Goal: Task Accomplishment & Management: Manage account settings

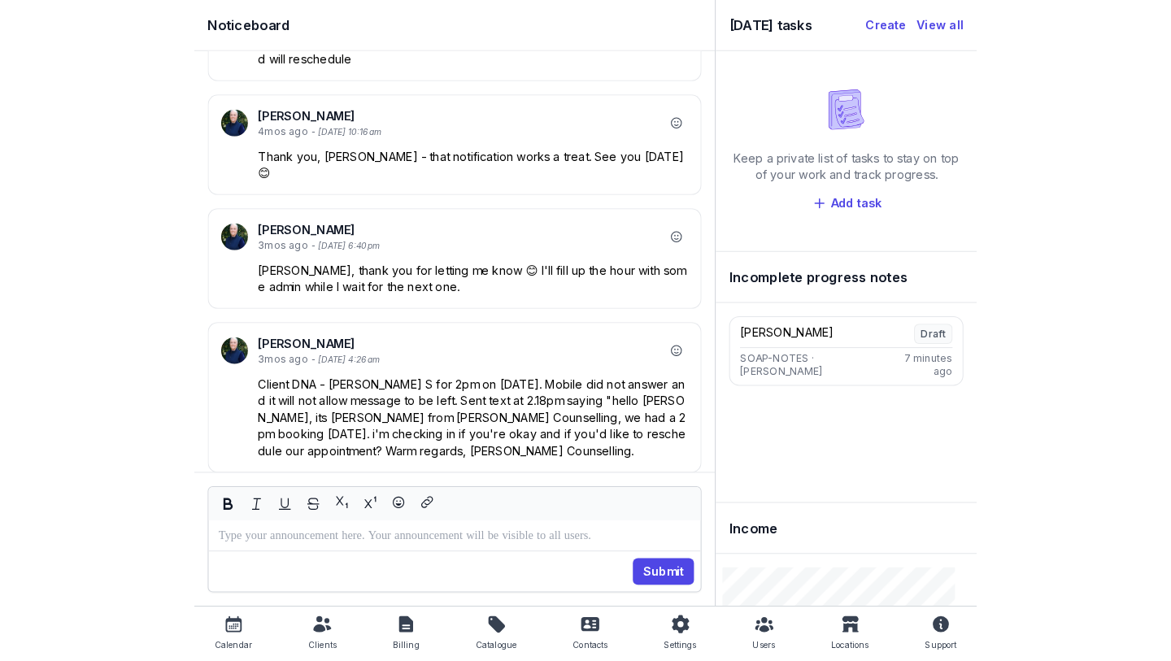
scroll to position [-3477, 0]
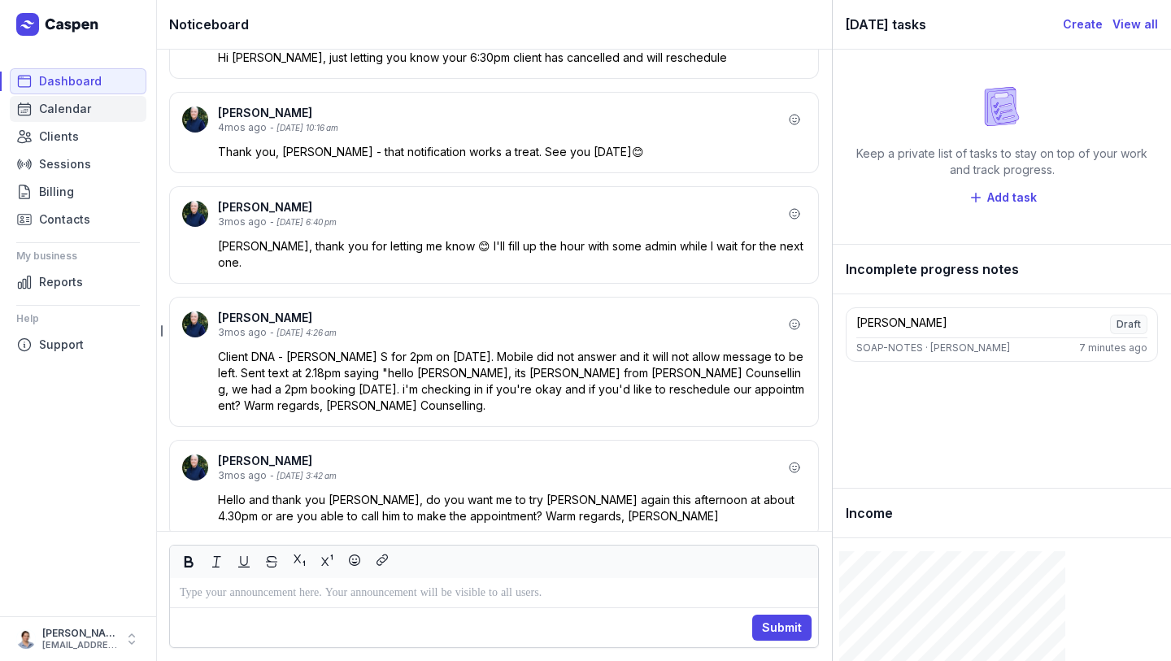
click at [48, 110] on span "Calendar" at bounding box center [65, 109] width 52 height 20
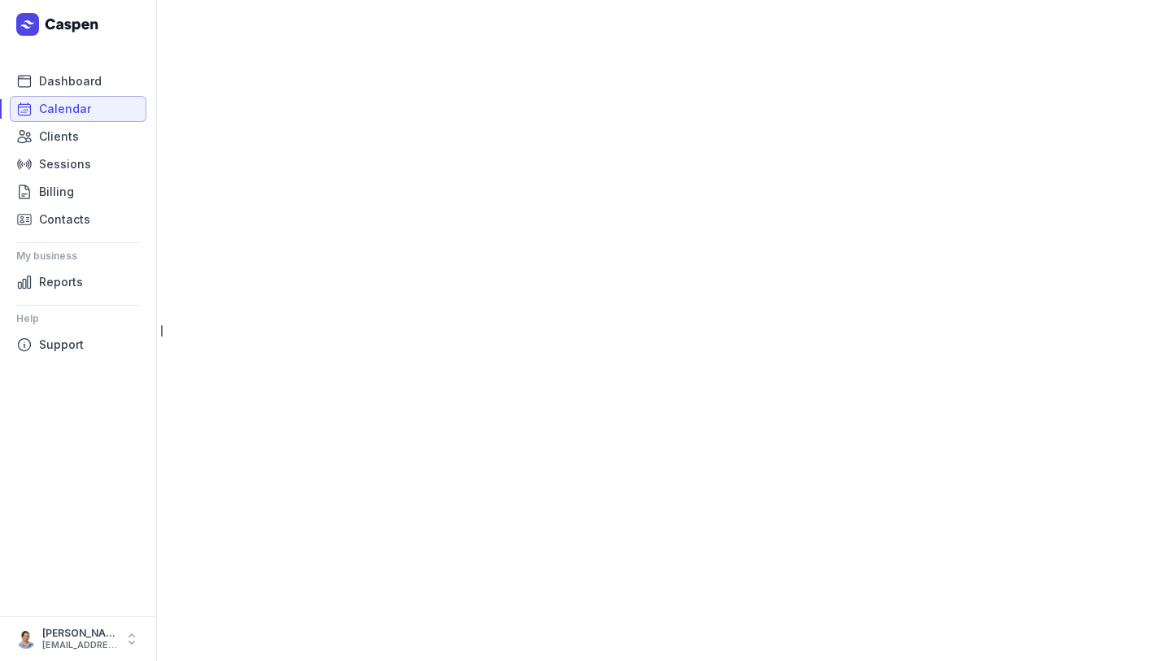
select select "week"
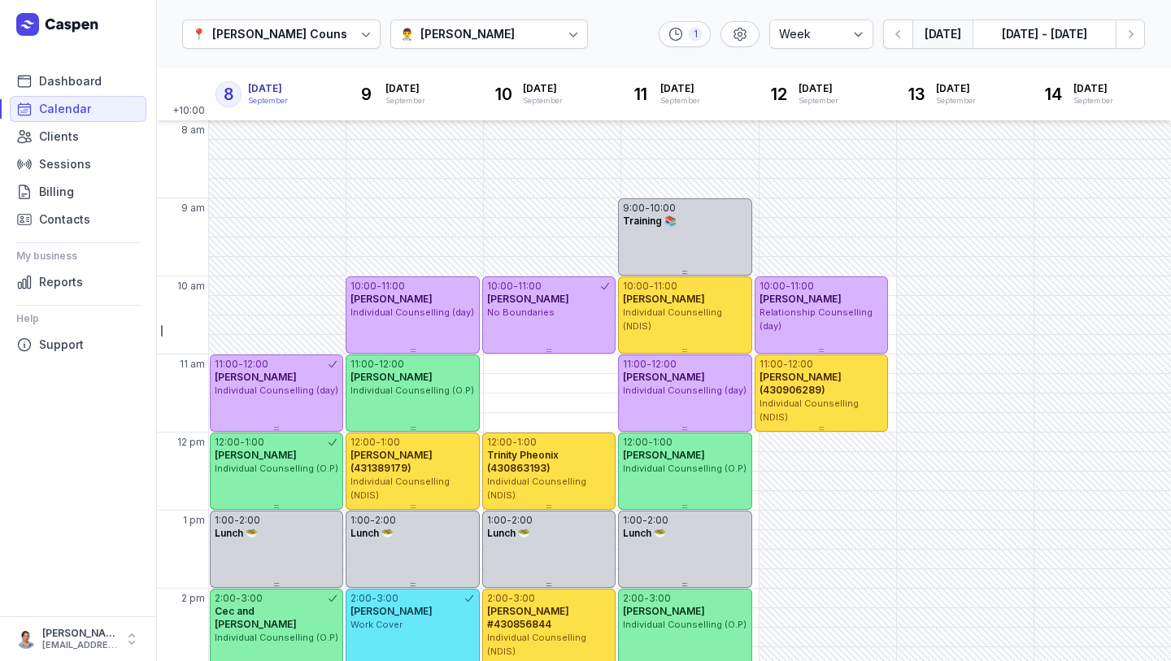
click at [455, 33] on div "[PERSON_NAME]" at bounding box center [467, 34] width 94 height 20
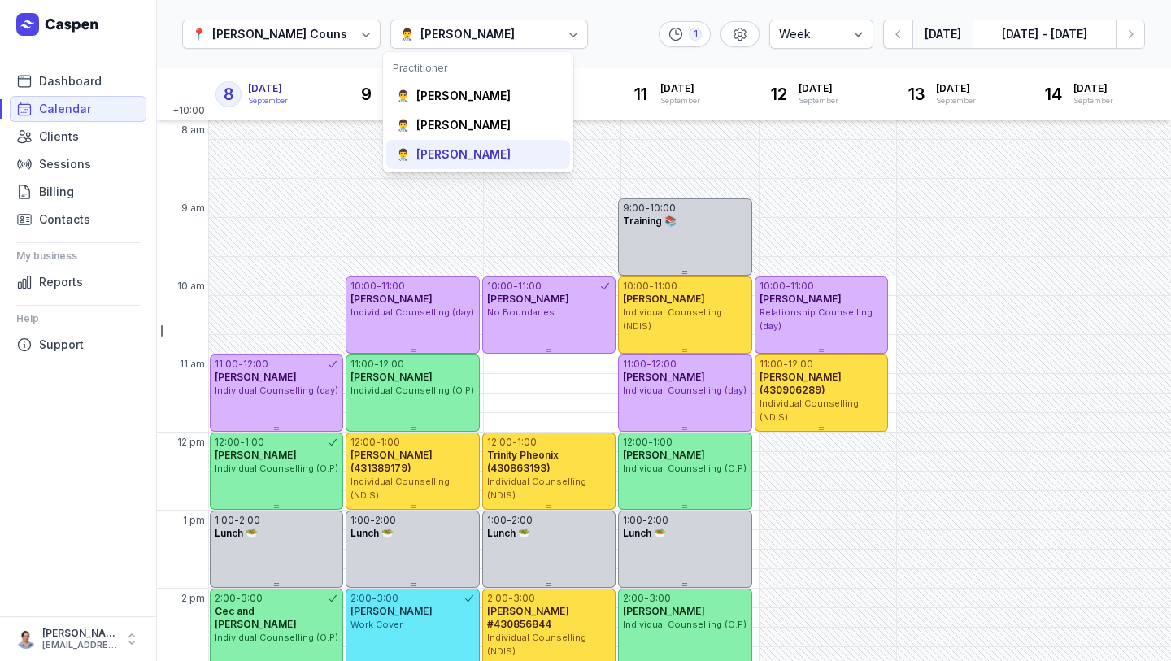
click at [440, 146] on div "👨‍⚕️ [PERSON_NAME]" at bounding box center [478, 154] width 184 height 29
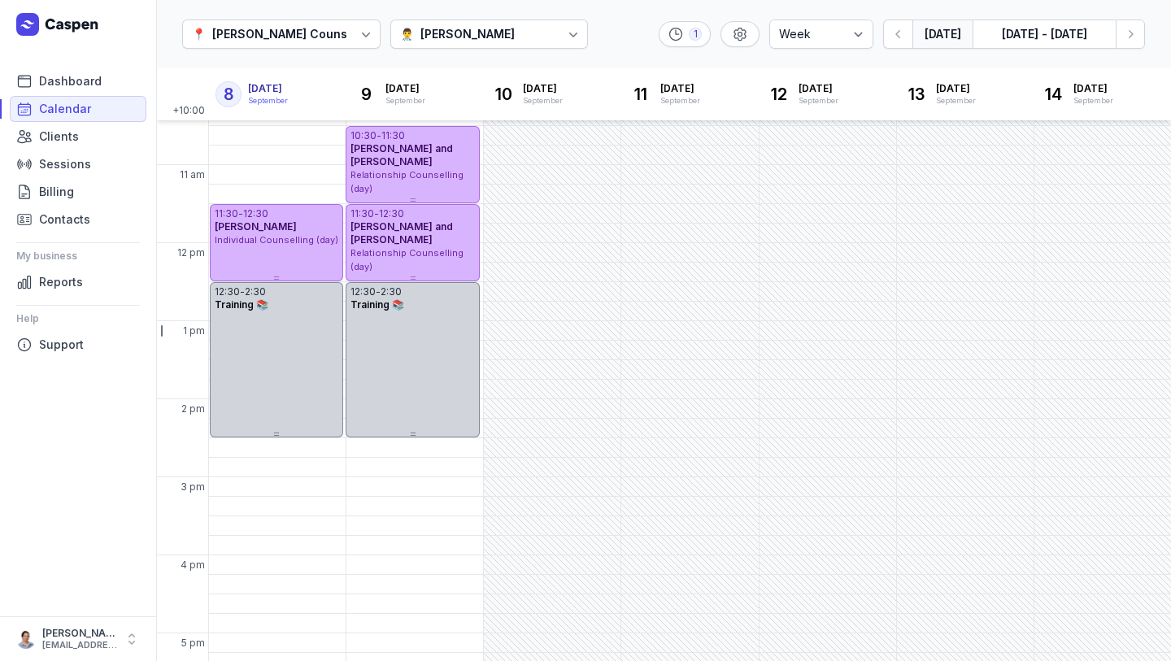
scroll to position [185, 0]
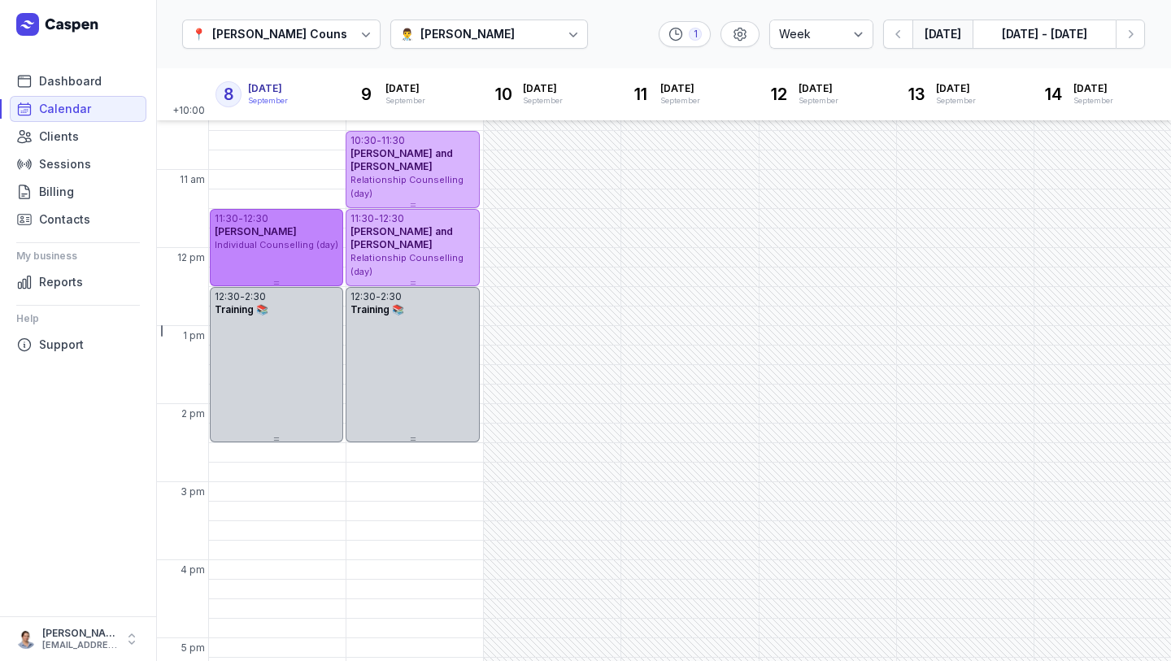
click at [312, 256] on div "11:30 - 12:30 [PERSON_NAME] Individual Counselling (day)" at bounding box center [276, 247] width 133 height 77
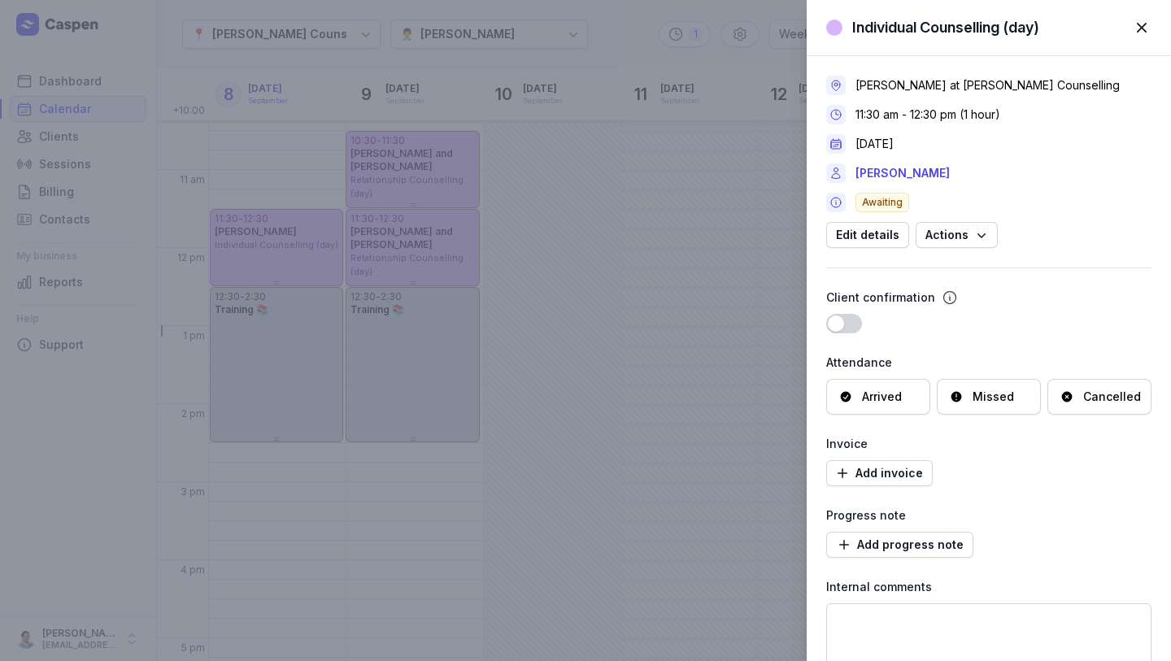
click at [759, 23] on span "button" at bounding box center [1142, 28] width 36 height 36
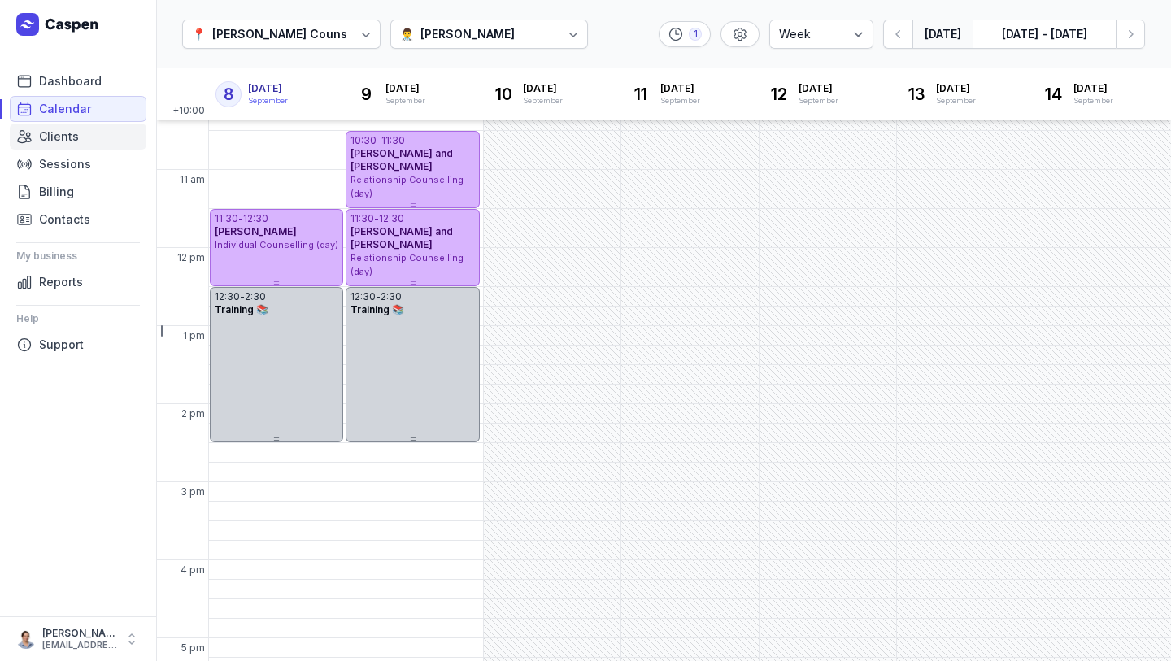
click at [71, 134] on span "Clients" at bounding box center [59, 137] width 40 height 20
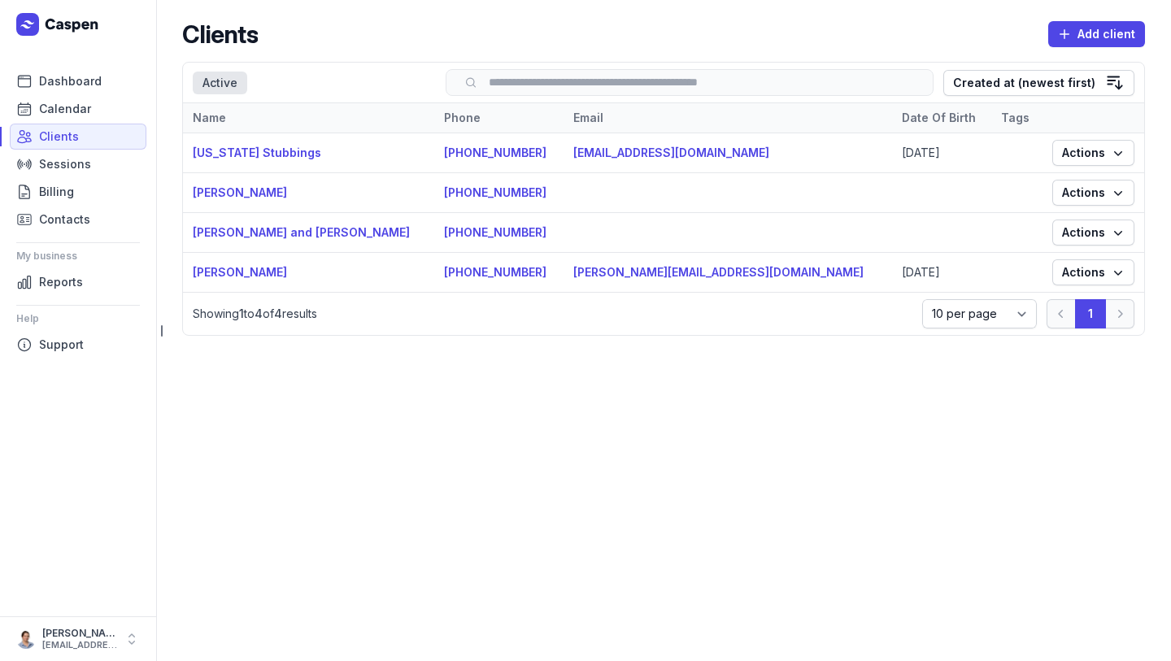
click at [302, 204] on td "[PERSON_NAME]" at bounding box center [308, 193] width 251 height 40
click at [237, 196] on link "[PERSON_NAME]" at bounding box center [240, 192] width 94 height 14
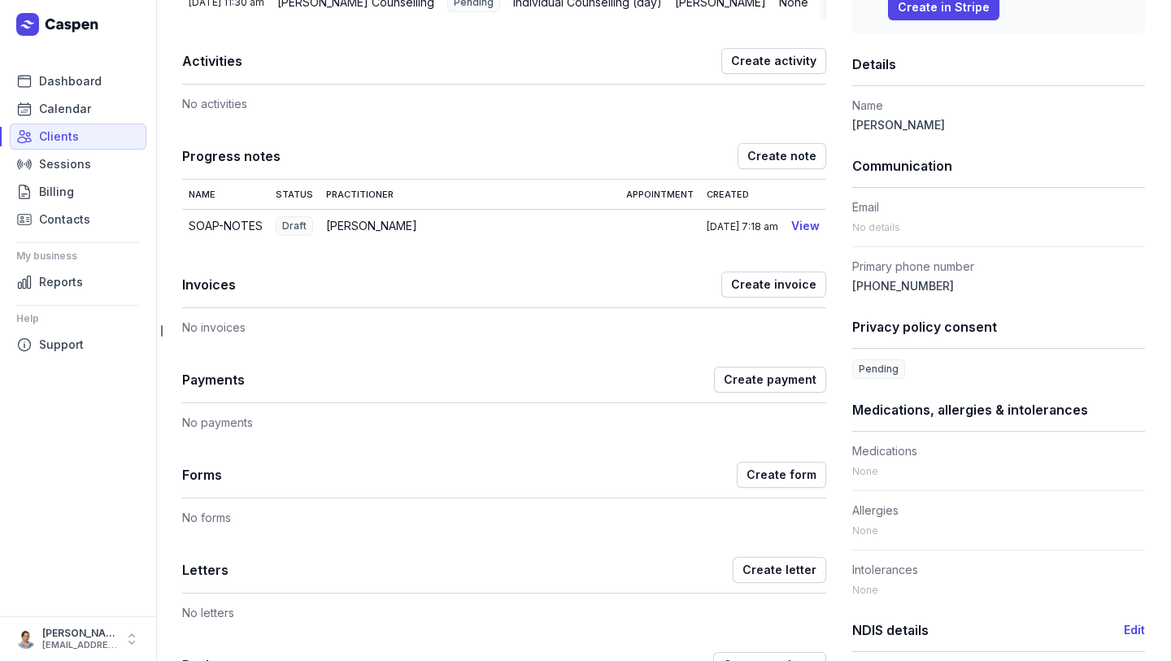
scroll to position [322, 0]
click at [759, 242] on td "View" at bounding box center [805, 225] width 41 height 33
click at [759, 232] on link "View" at bounding box center [805, 225] width 28 height 14
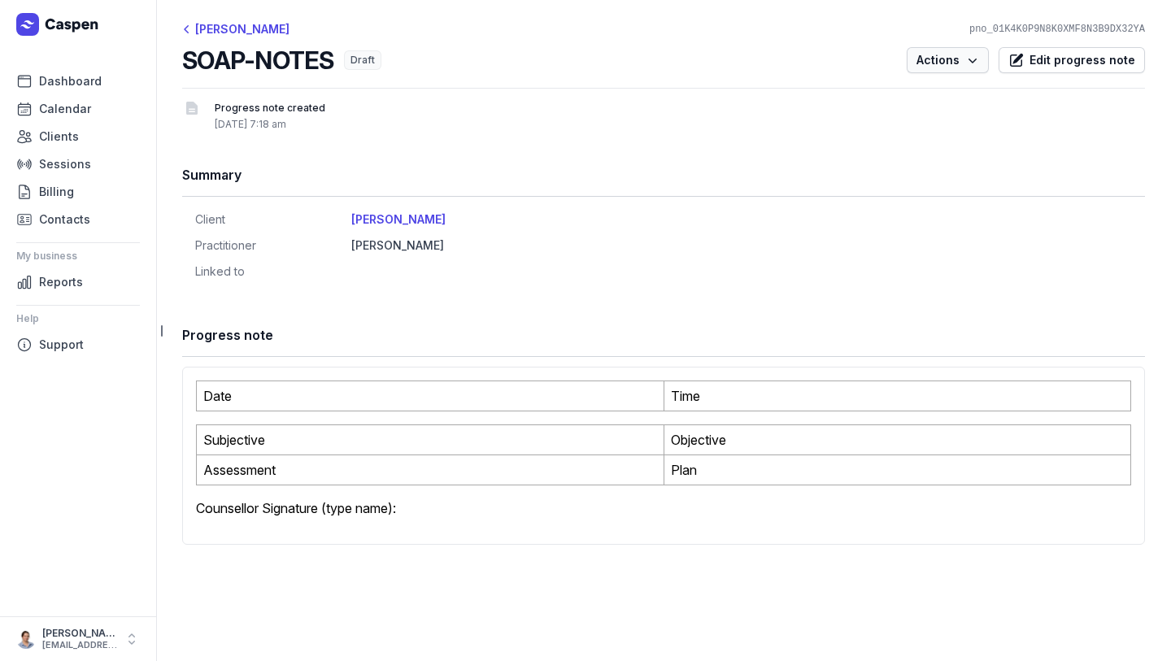
click at [759, 56] on span "Actions" at bounding box center [947, 60] width 63 height 20
click at [463, 315] on div "Progress note" at bounding box center [663, 335] width 963 height 43
click at [361, 59] on span "Draft" at bounding box center [362, 60] width 37 height 20
click at [759, 69] on span "Edit progress note" at bounding box center [1082, 60] width 106 height 20
select select
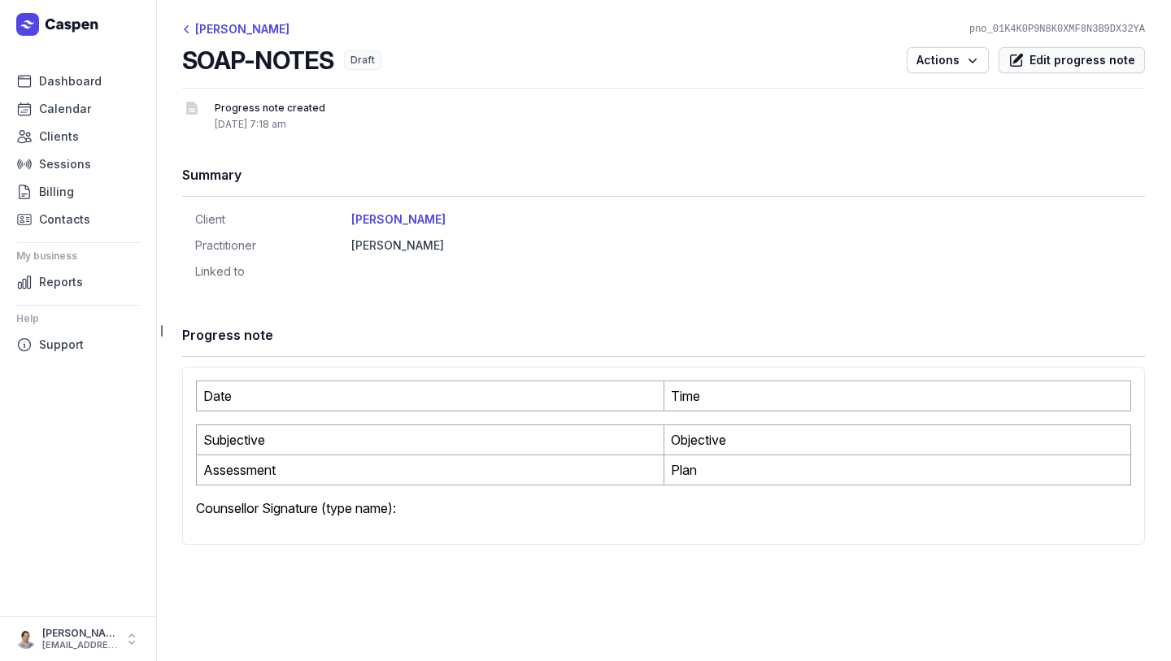
select select "***"
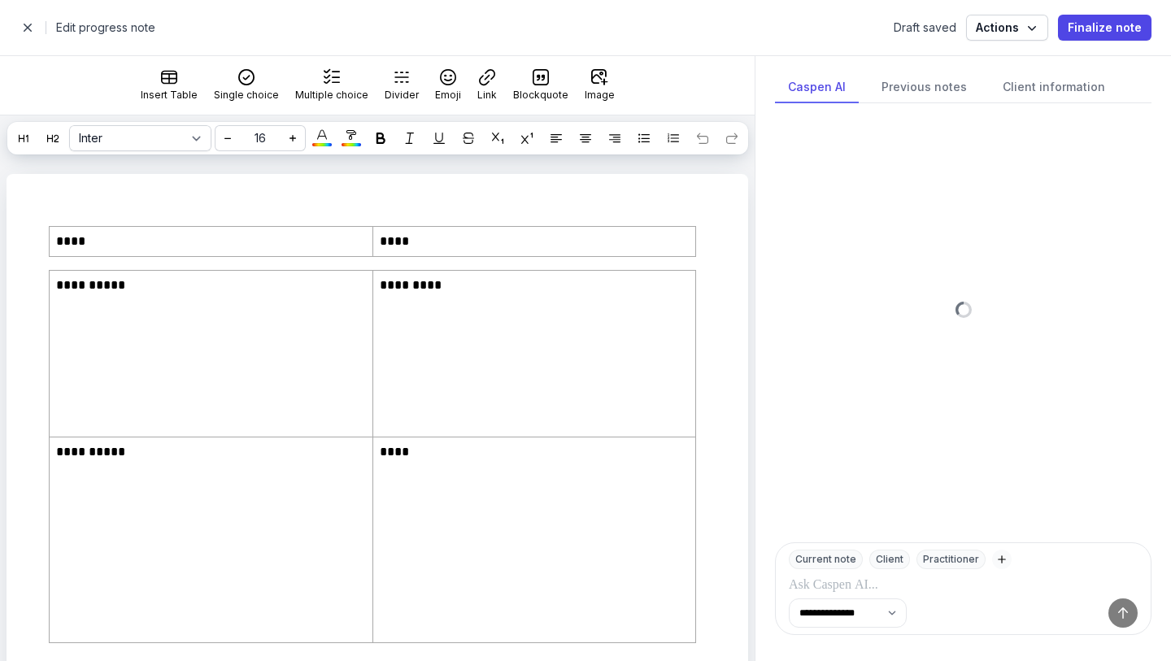
select select
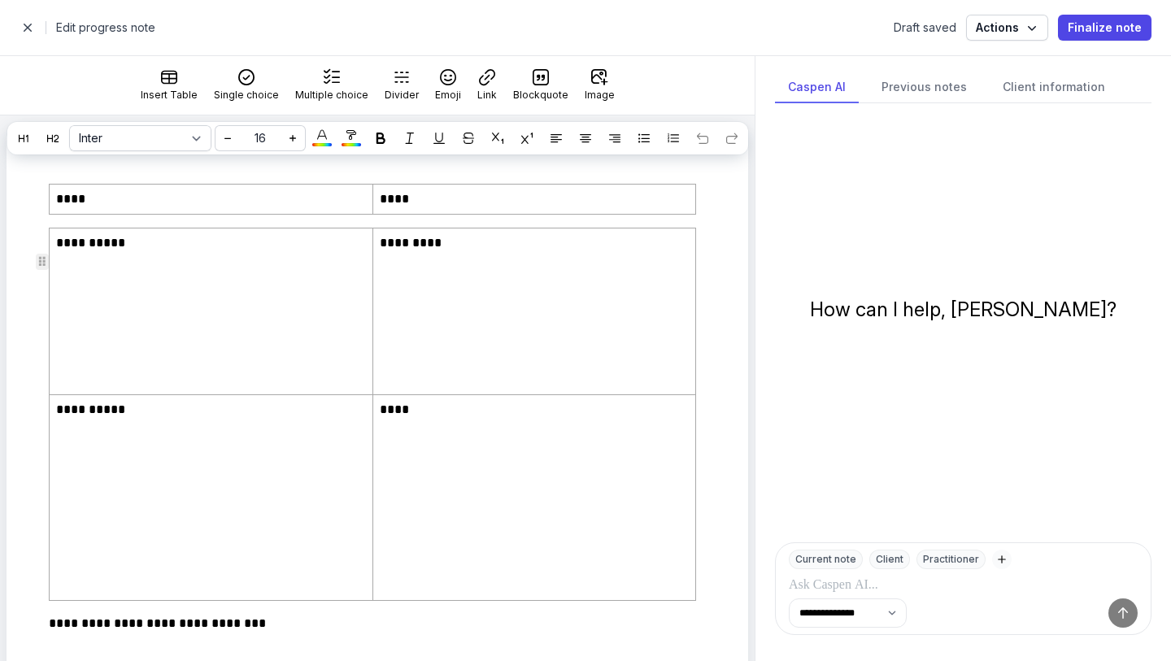
click at [306, 388] on td "**********" at bounding box center [212, 311] width 324 height 167
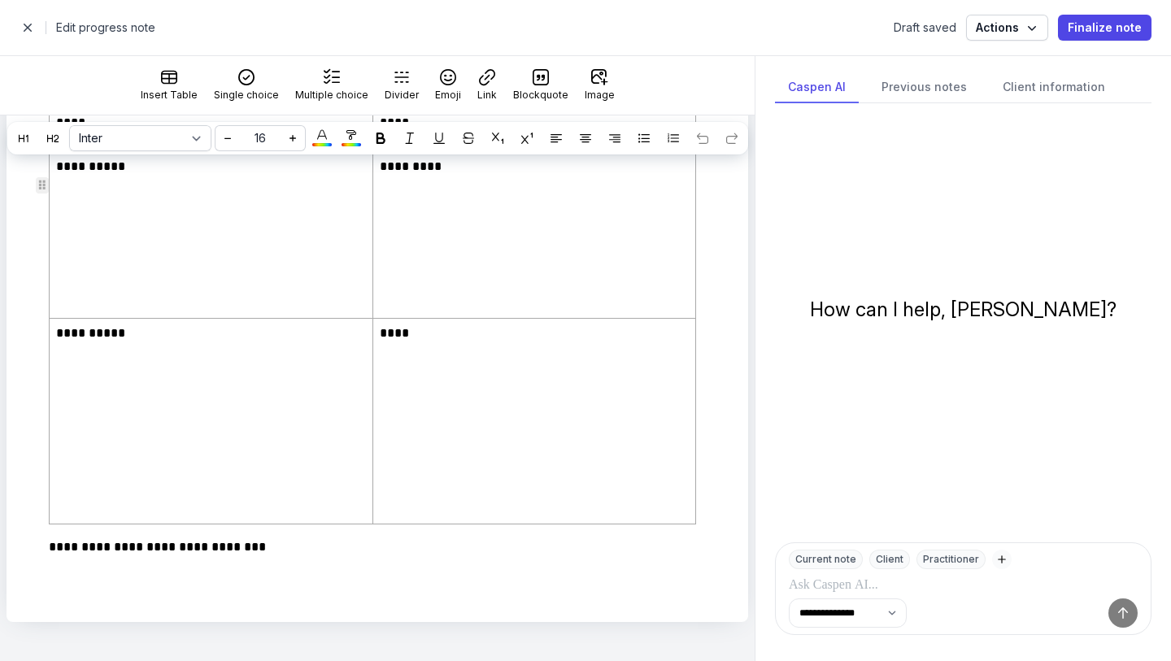
scroll to position [0, 0]
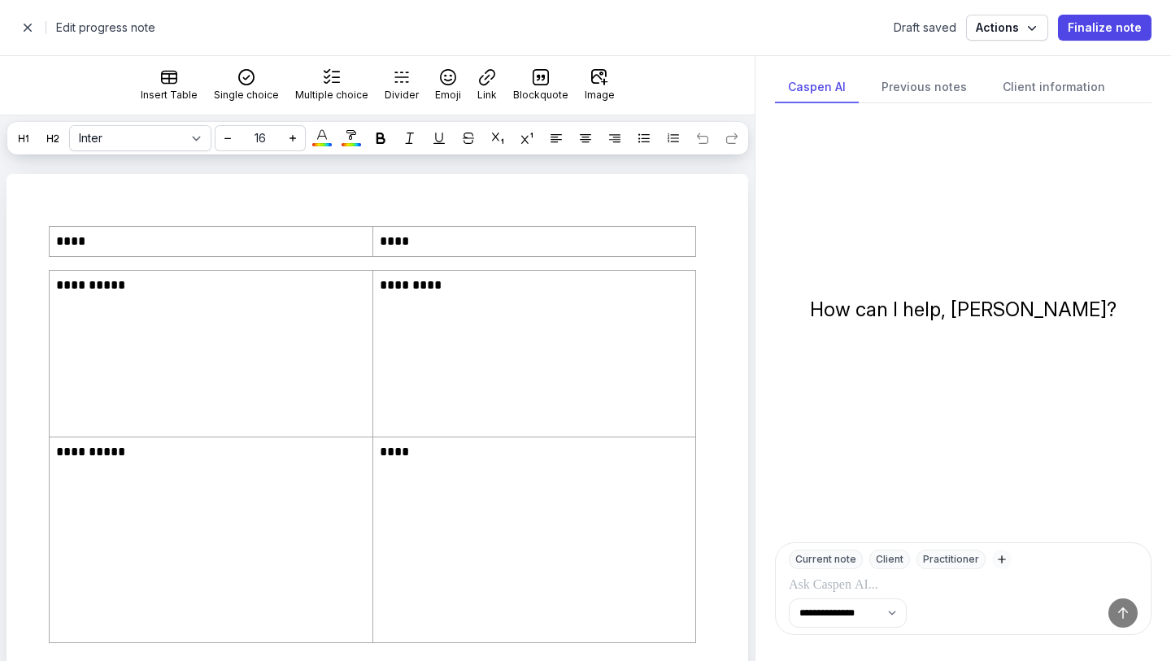
click at [28, 21] on span "button" at bounding box center [27, 27] width 33 height 33
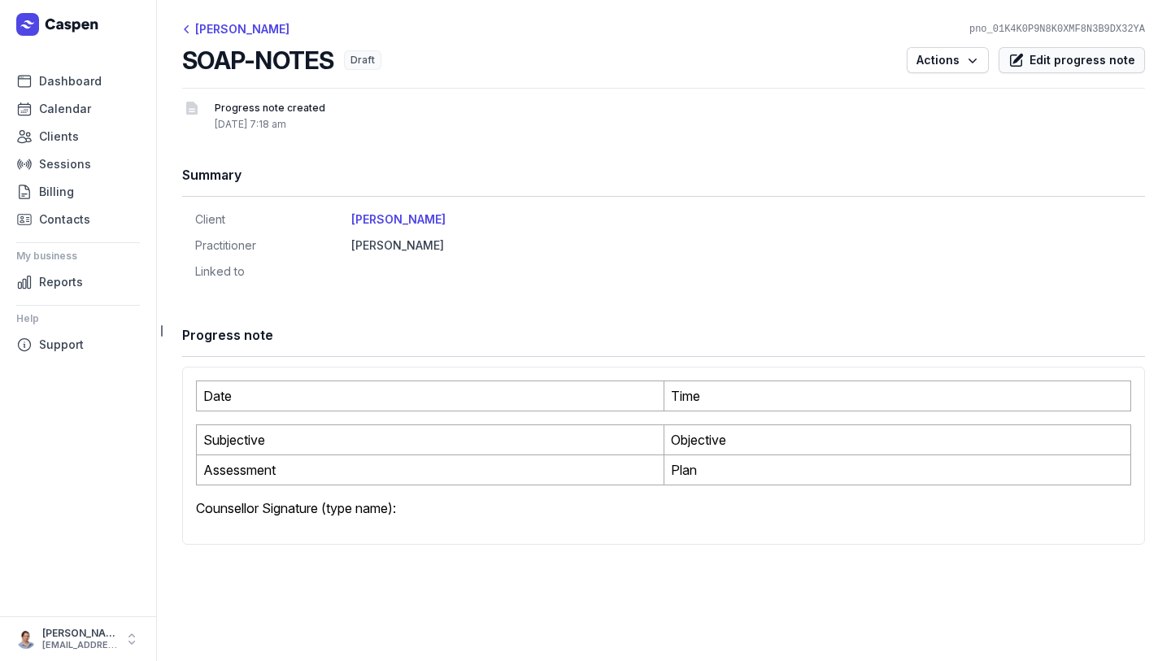
click at [759, 63] on icon at bounding box center [1016, 60] width 16 height 16
select select
select select "***"
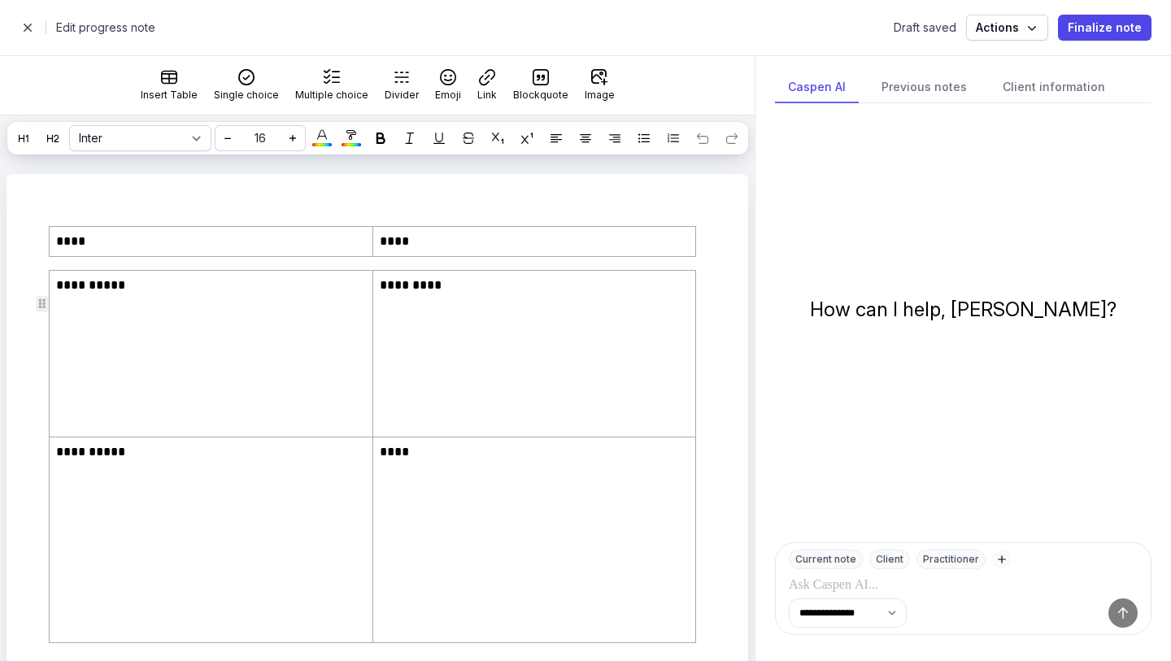
scroll to position [2, 0]
click at [137, 34] on h2 "Edit progress note" at bounding box center [470, 28] width 828 height 20
click at [759, 35] on span "Actions" at bounding box center [1007, 28] width 63 height 20
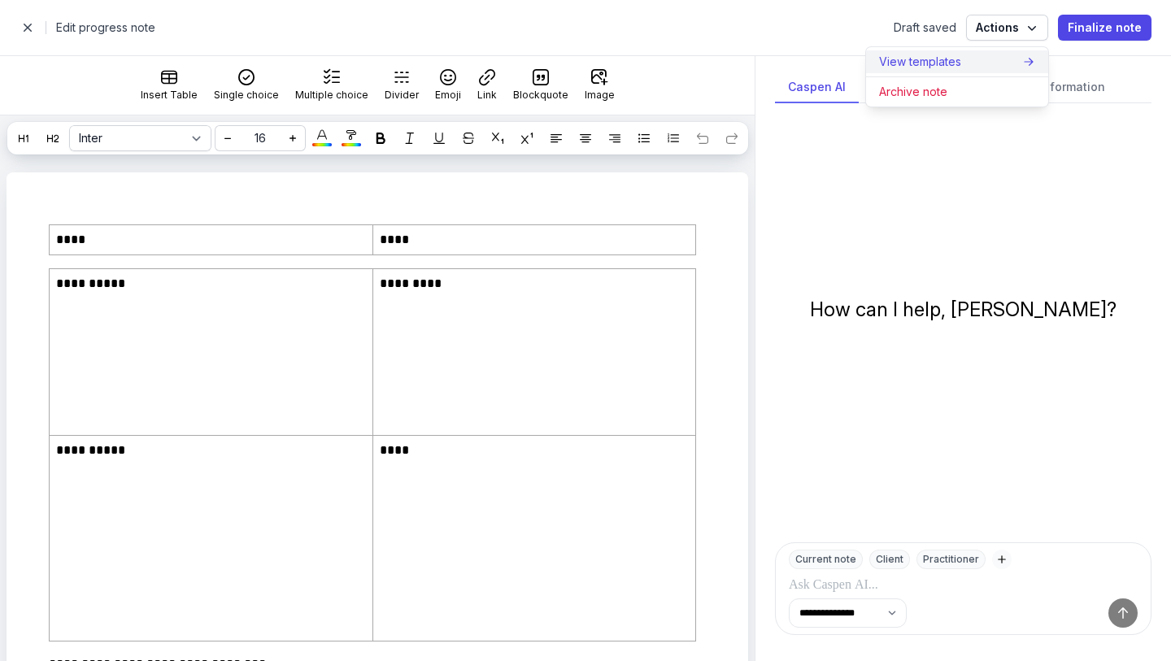
click at [759, 60] on div "View templates" at bounding box center [950, 62] width 143 height 16
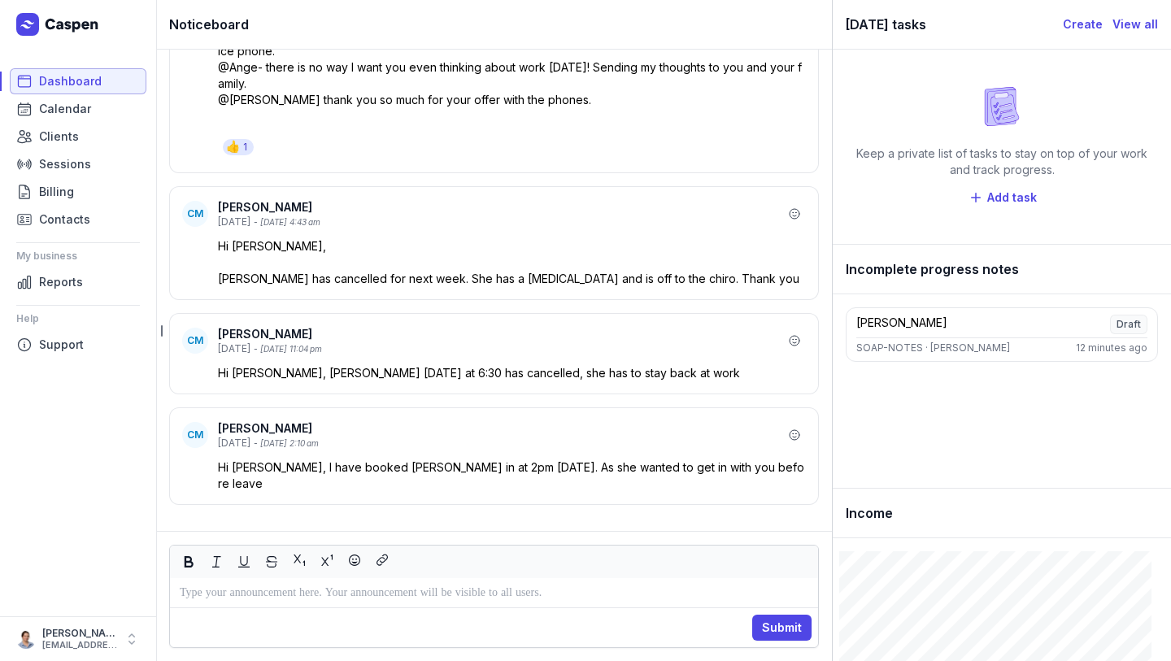
click at [75, 76] on span "Dashboard" at bounding box center [70, 82] width 63 height 20
click at [46, 114] on span "Calendar" at bounding box center [65, 109] width 52 height 20
select select "week"
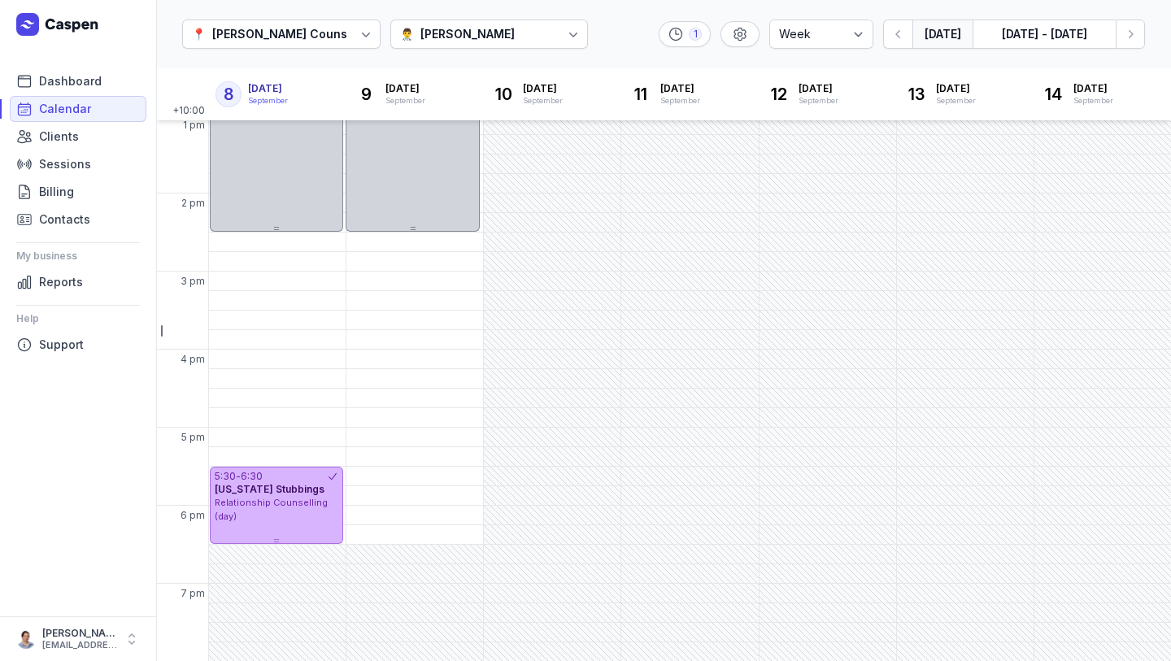
scroll to position [394, 0]
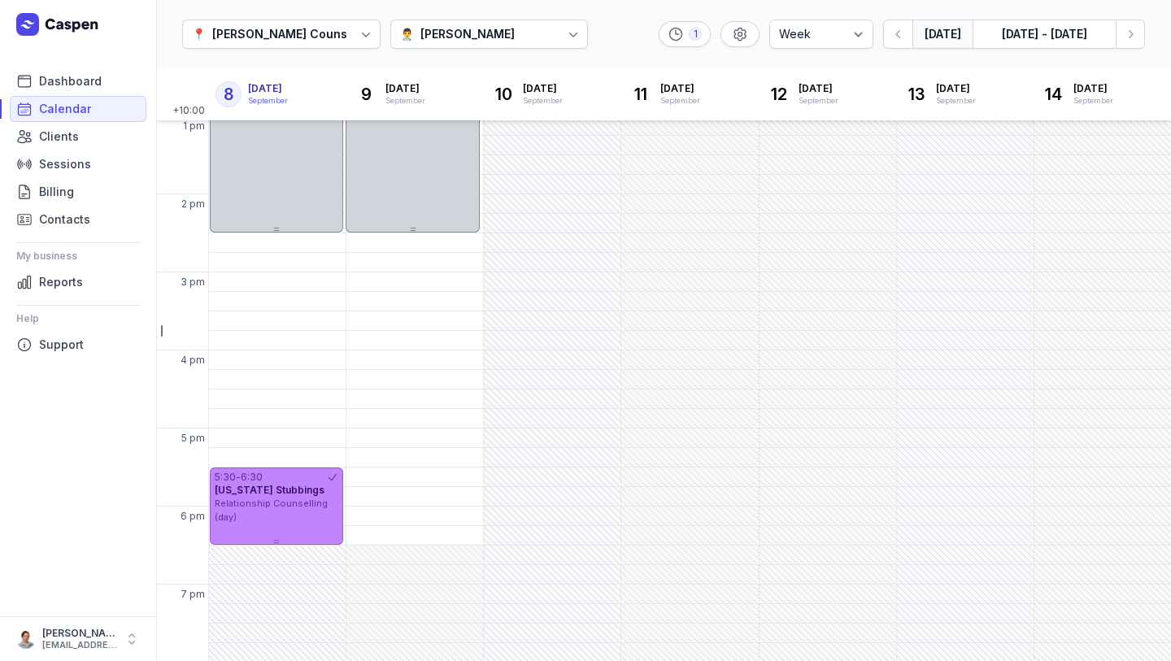
click at [276, 523] on div "Relationship Counselling (day)" at bounding box center [277, 510] width 124 height 27
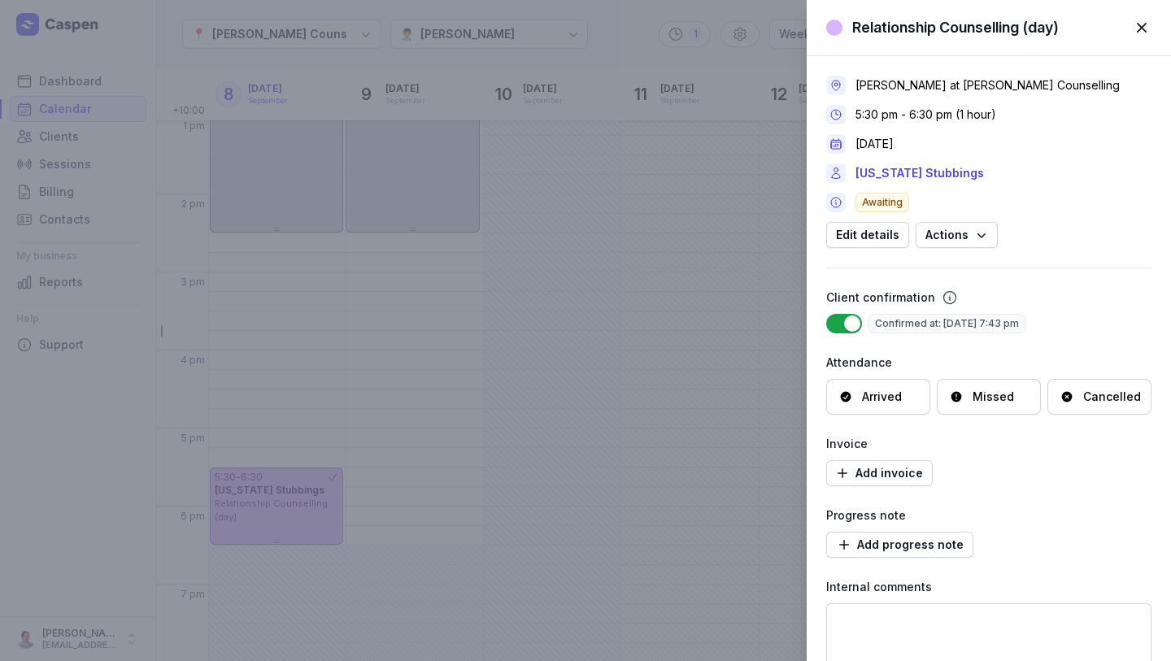
click at [759, 19] on span "button" at bounding box center [1142, 28] width 36 height 36
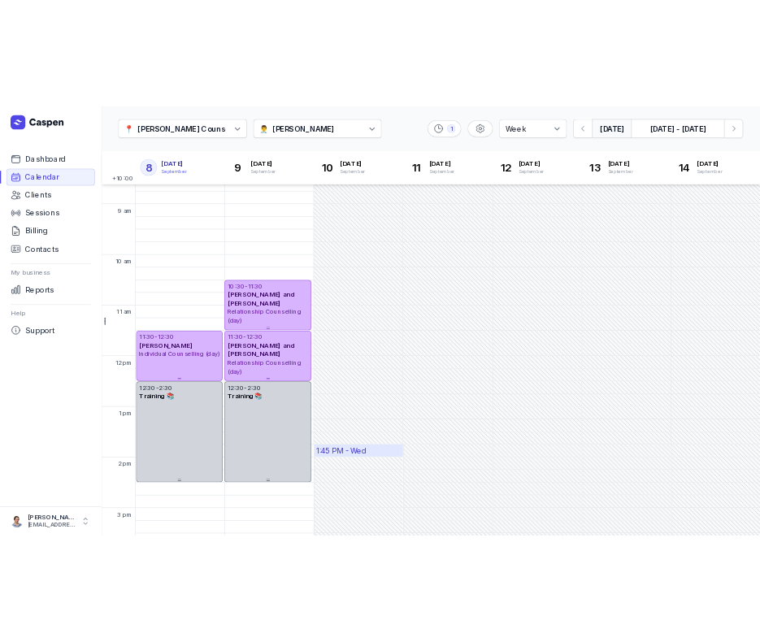
scroll to position [0, 0]
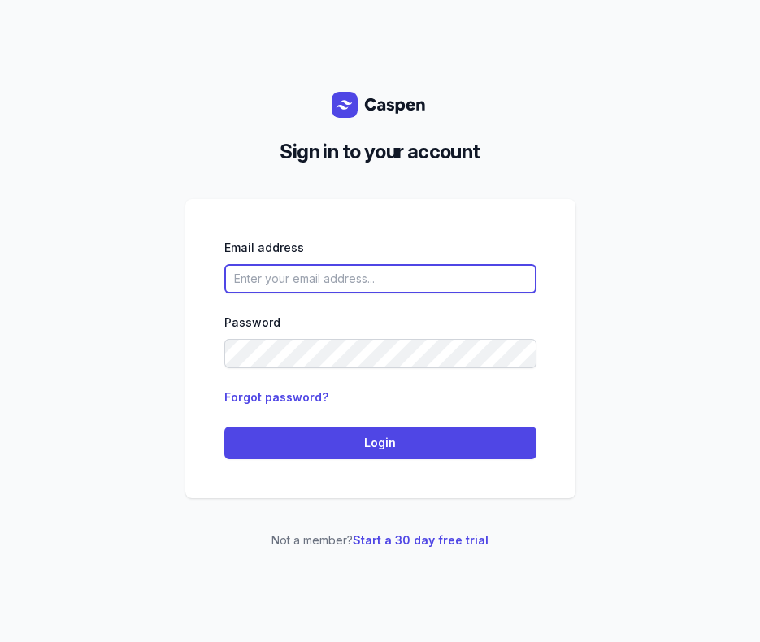
click at [253, 277] on input "email" at bounding box center [380, 278] width 312 height 29
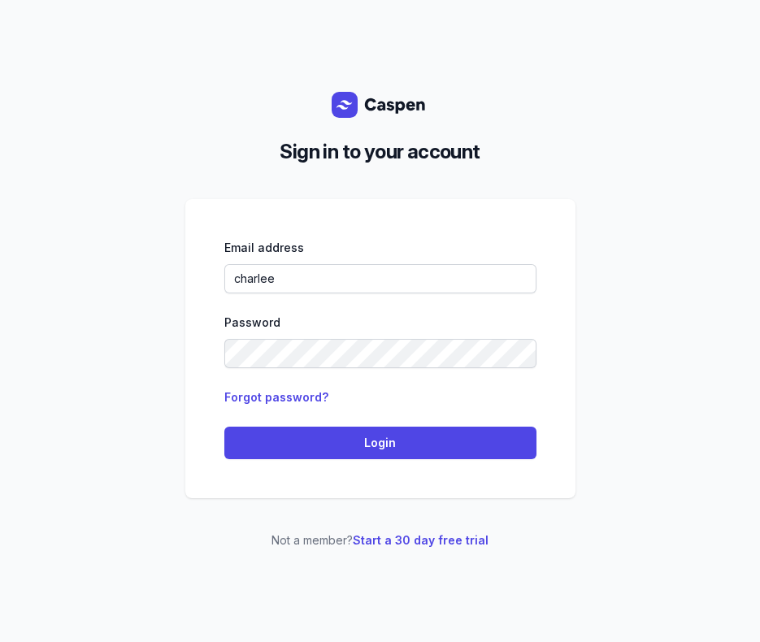
click at [671, 97] on div "Sign in to your account Email address charlee Password Forgot password? Login N…" at bounding box center [380, 321] width 760 height 642
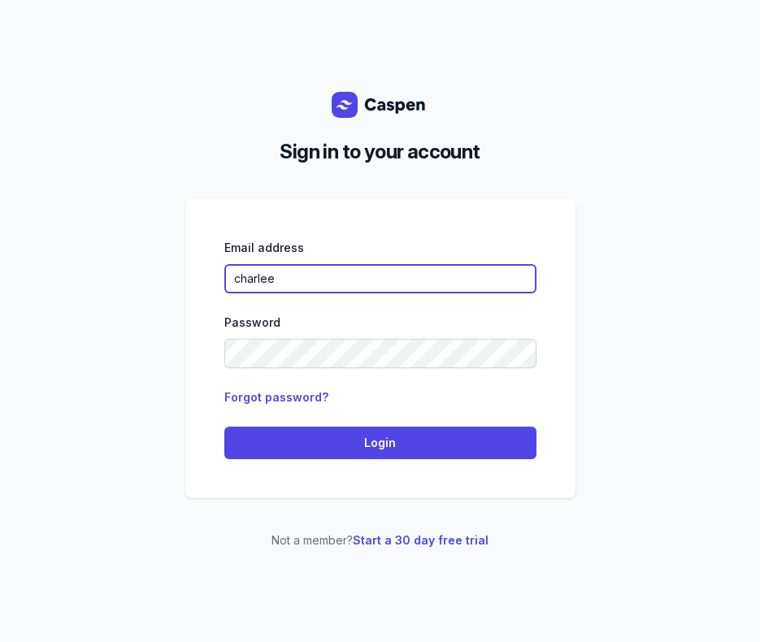
click at [385, 283] on input "charlee" at bounding box center [380, 278] width 312 height 29
type input "[EMAIL_ADDRESS][DOMAIN_NAME]"
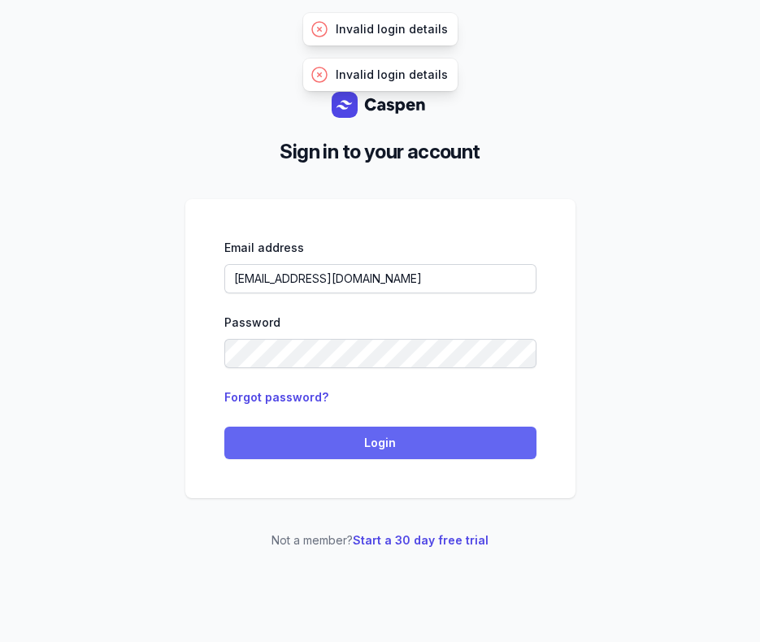
click at [284, 433] on button "Login" at bounding box center [380, 443] width 312 height 33
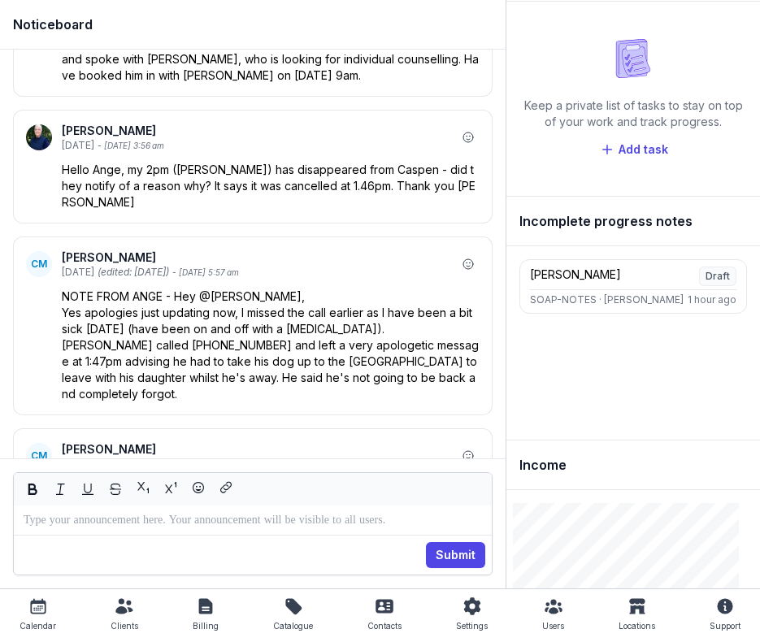
scroll to position [73, 0]
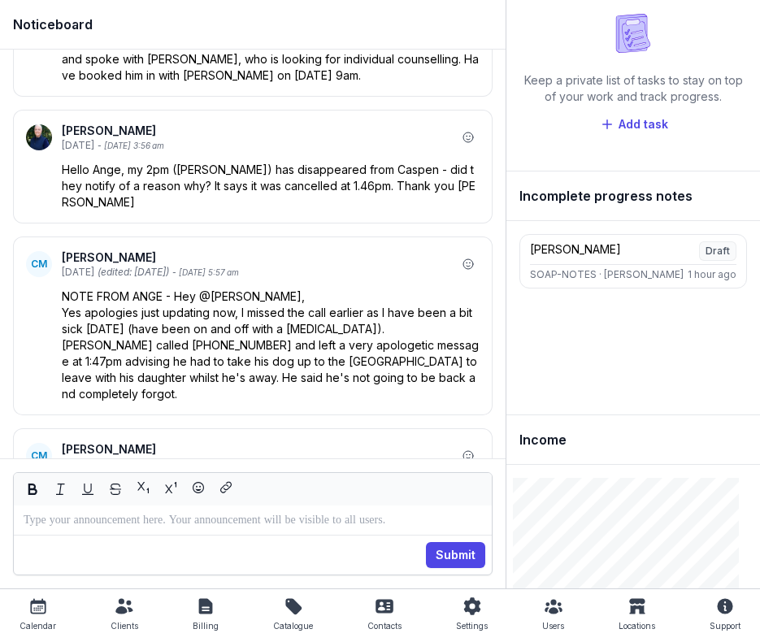
click at [46, 613] on icon at bounding box center [38, 607] width 20 height 20
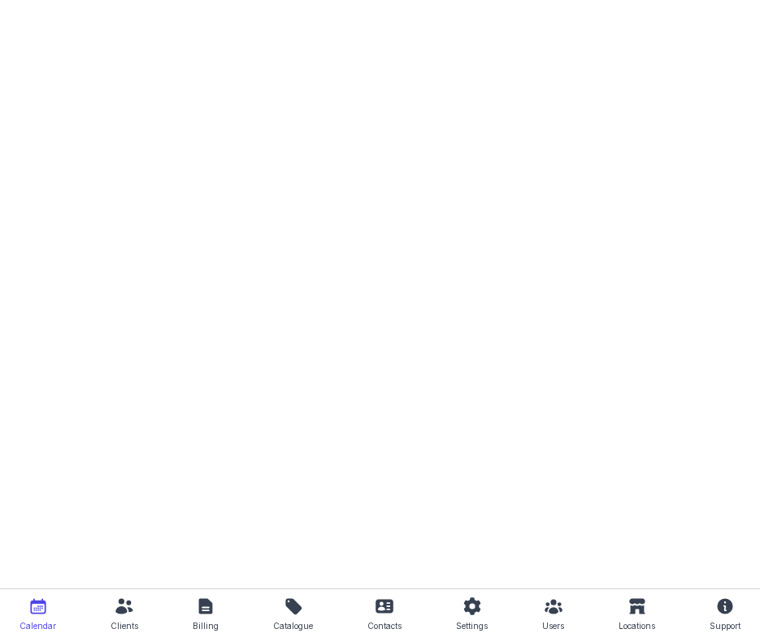
select select "week"
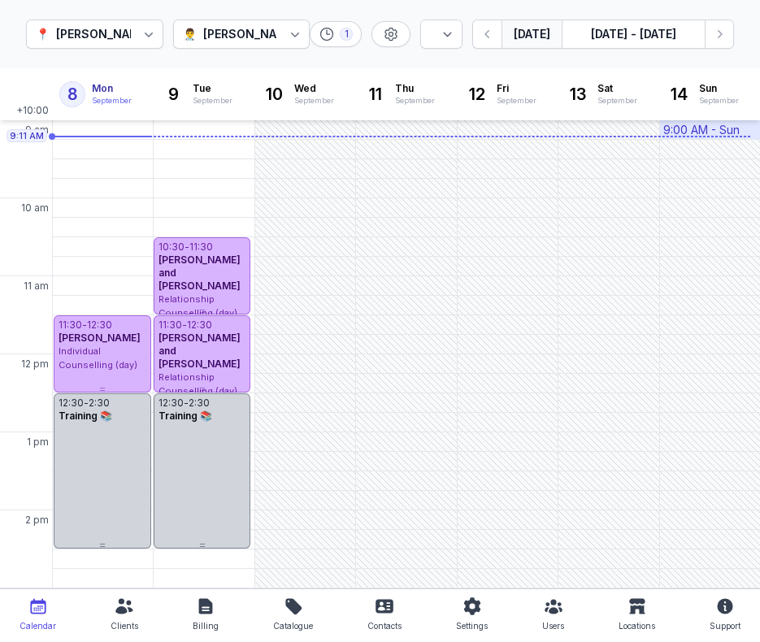
scroll to position [76, 0]
